Goal: Book appointment/travel/reservation

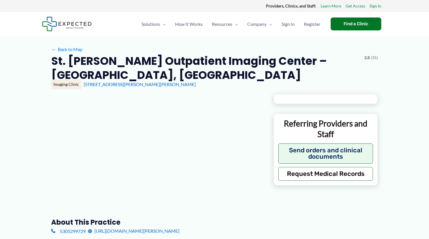
type input "**********"
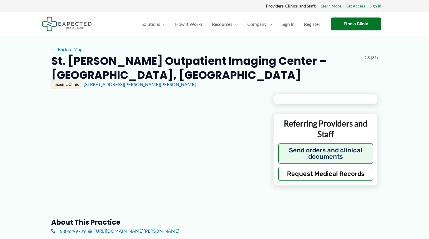
type input "**********"
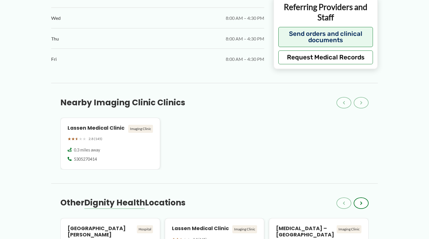
scroll to position [661, 0]
